Goal: Navigation & Orientation: Find specific page/section

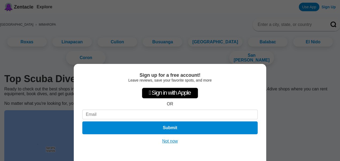
click at [170, 142] on button "Not now" at bounding box center [170, 141] width 19 height 5
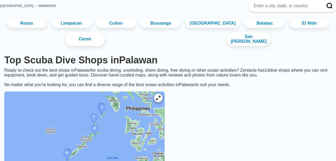
scroll to position [6, 0]
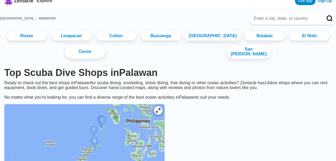
click at [239, 41] on link "[GEOGRAPHIC_DATA]" at bounding box center [212, 36] width 57 height 10
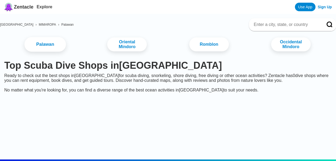
click at [56, 46] on link "Palawan" at bounding box center [44, 44] width 41 height 15
